Goal: Task Accomplishment & Management: Manage account settings

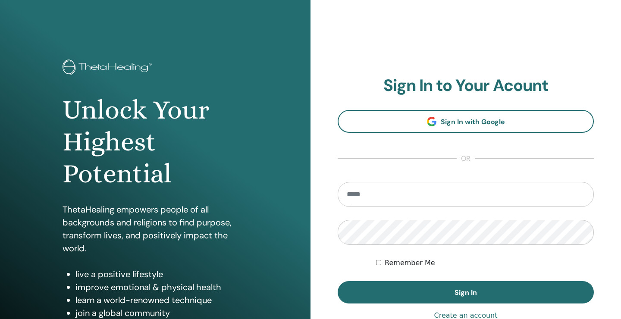
scroll to position [93, 0]
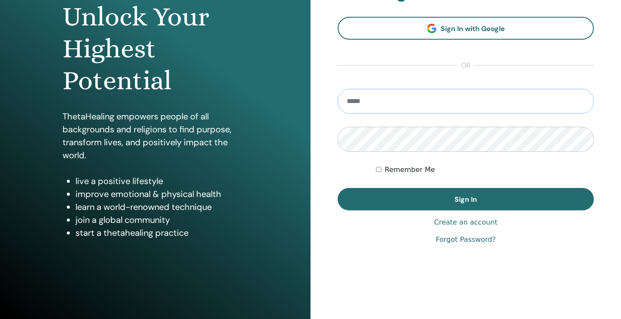
type input "**********"
click at [466, 199] on button "Sign In" at bounding box center [466, 199] width 256 height 22
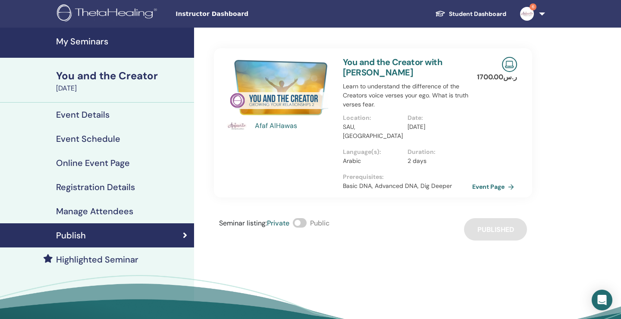
click at [104, 41] on h4 "My Seminars" at bounding box center [122, 41] width 133 height 10
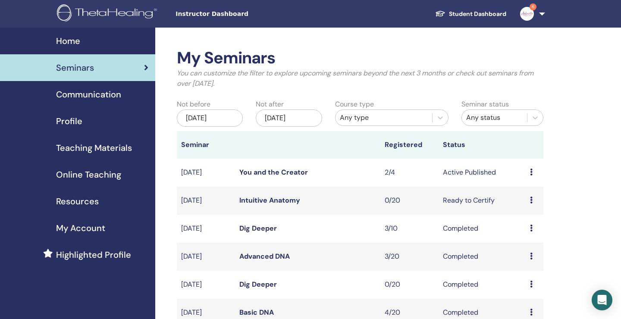
click at [532, 166] on td "Preview Edit Attendees Cancel" at bounding box center [535, 173] width 18 height 28
click at [533, 172] on icon at bounding box center [531, 172] width 3 height 7
click at [532, 202] on link "Attendees" at bounding box center [530, 205] width 33 height 9
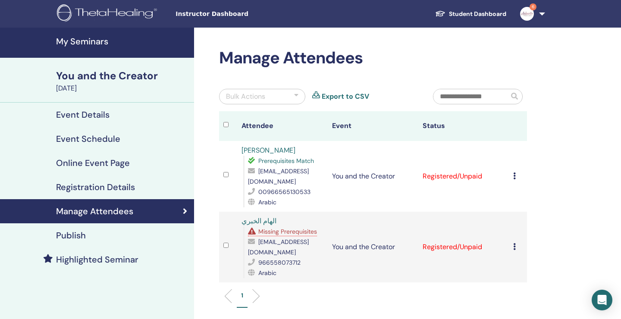
click at [517, 177] on div "Cancel Registration Do not auto-certify Mark as Paid Mark as Unpaid Mark as Abs…" at bounding box center [517, 176] width 9 height 10
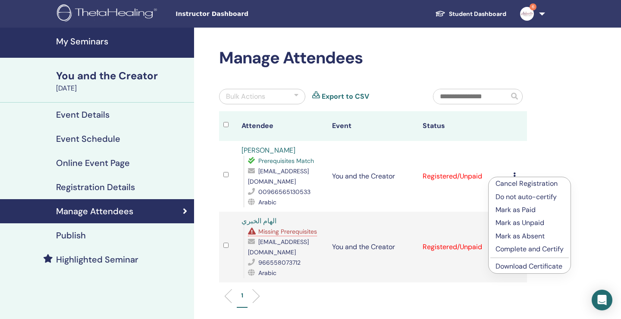
click at [530, 248] on p "Complete and Certify" at bounding box center [530, 249] width 68 height 10
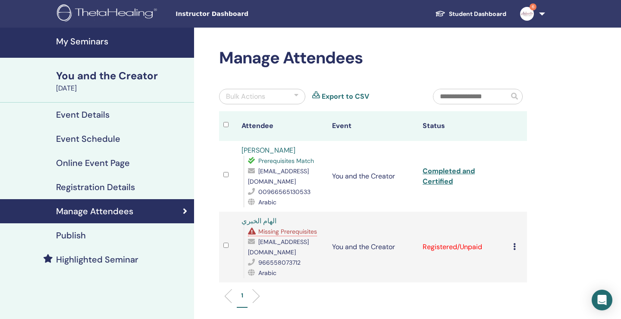
click at [513, 245] on td "Cancel Registration Do not auto-certify Mark as Paid Mark as Unpaid Mark as Abs…" at bounding box center [518, 247] width 18 height 71
click at [516, 246] on icon at bounding box center [514, 246] width 3 height 7
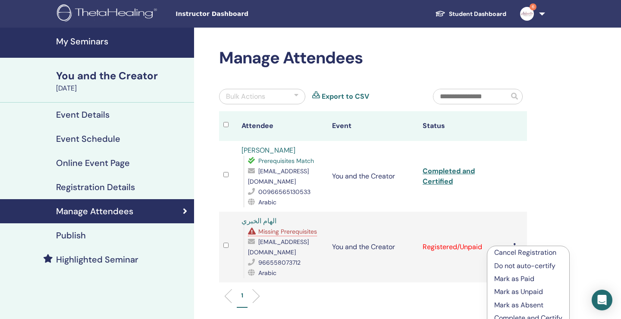
click at [522, 264] on p "Do not auto-certify" at bounding box center [528, 266] width 68 height 10
